Goal: Browse casually

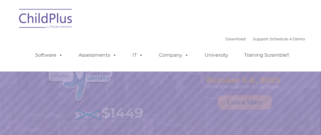
select select "MEDIUM"
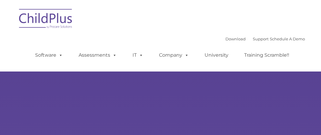
type input ""
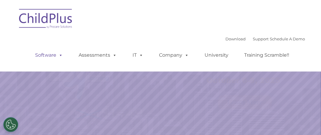
select select "MEDIUM"
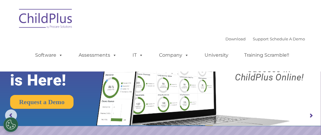
click at [312, 114] on rs-arrow at bounding box center [311, 116] width 12 height 12
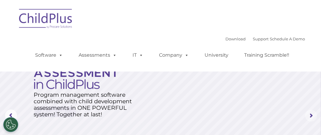
click at [312, 114] on rs-arrow at bounding box center [311, 116] width 12 height 12
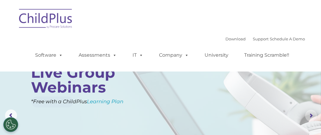
click at [312, 114] on rs-arrow at bounding box center [311, 116] width 12 height 12
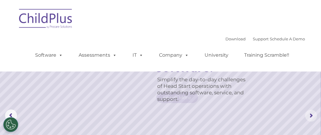
click at [312, 114] on rs-arrow at bounding box center [311, 116] width 12 height 12
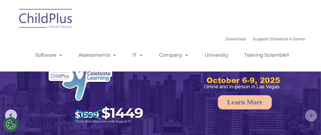
click at [312, 114] on rs-arrow at bounding box center [311, 116] width 12 height 12
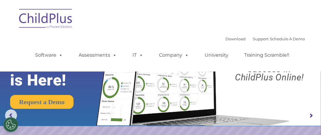
click at [312, 114] on rs-arrow at bounding box center [311, 116] width 12 height 12
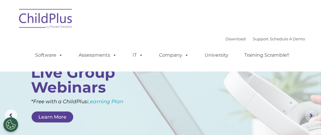
click at [312, 115] on rs-arrow at bounding box center [311, 116] width 12 height 12
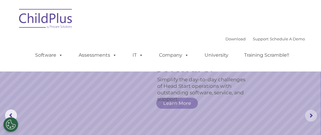
click at [312, 115] on rs-arrow at bounding box center [311, 116] width 12 height 12
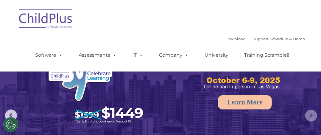
click at [312, 116] on rs-arrow at bounding box center [311, 116] width 12 height 12
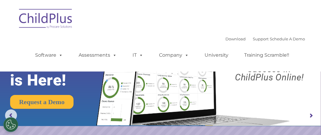
click at [312, 116] on rs-arrow at bounding box center [311, 116] width 12 height 12
